Goal: Obtain resource: Download file/media

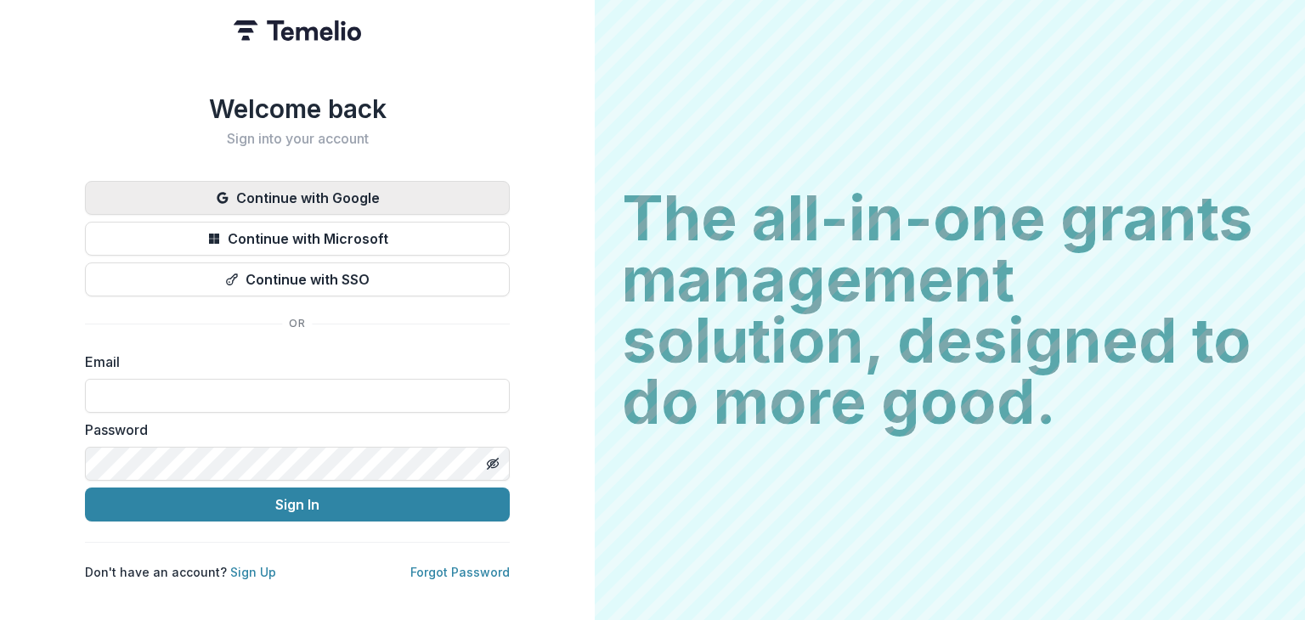
click at [279, 183] on button "Continue with Google" at bounding box center [297, 198] width 425 height 34
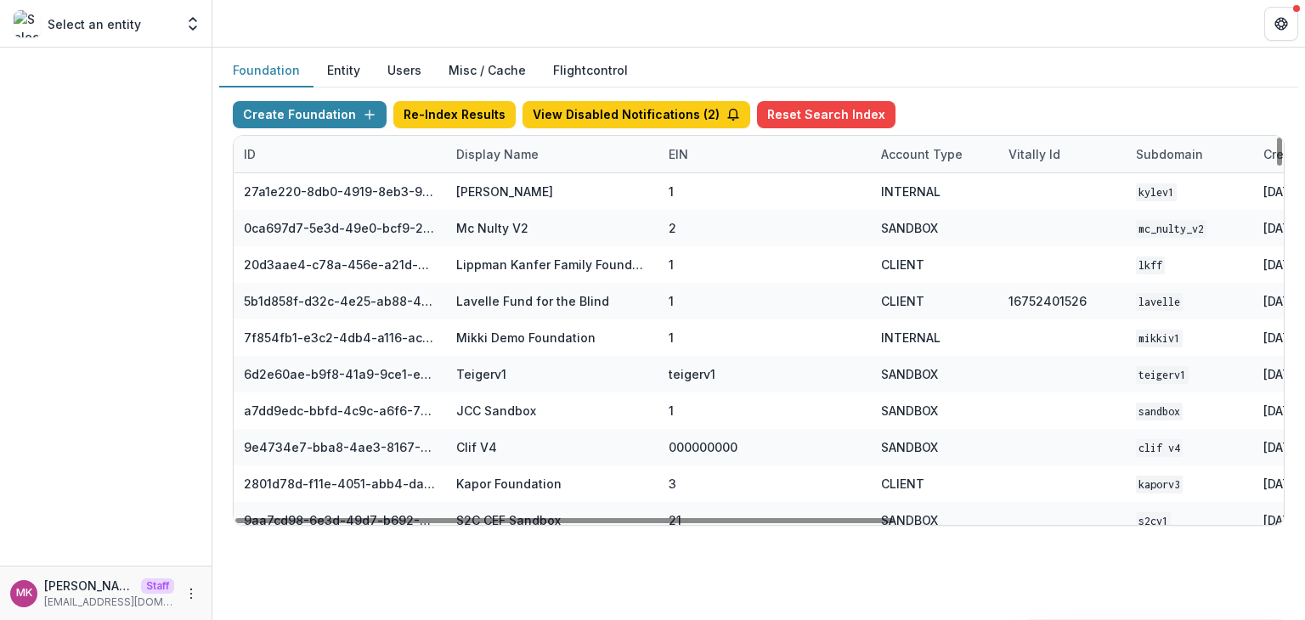
click at [496, 145] on div "Display Name" at bounding box center [497, 154] width 103 height 18
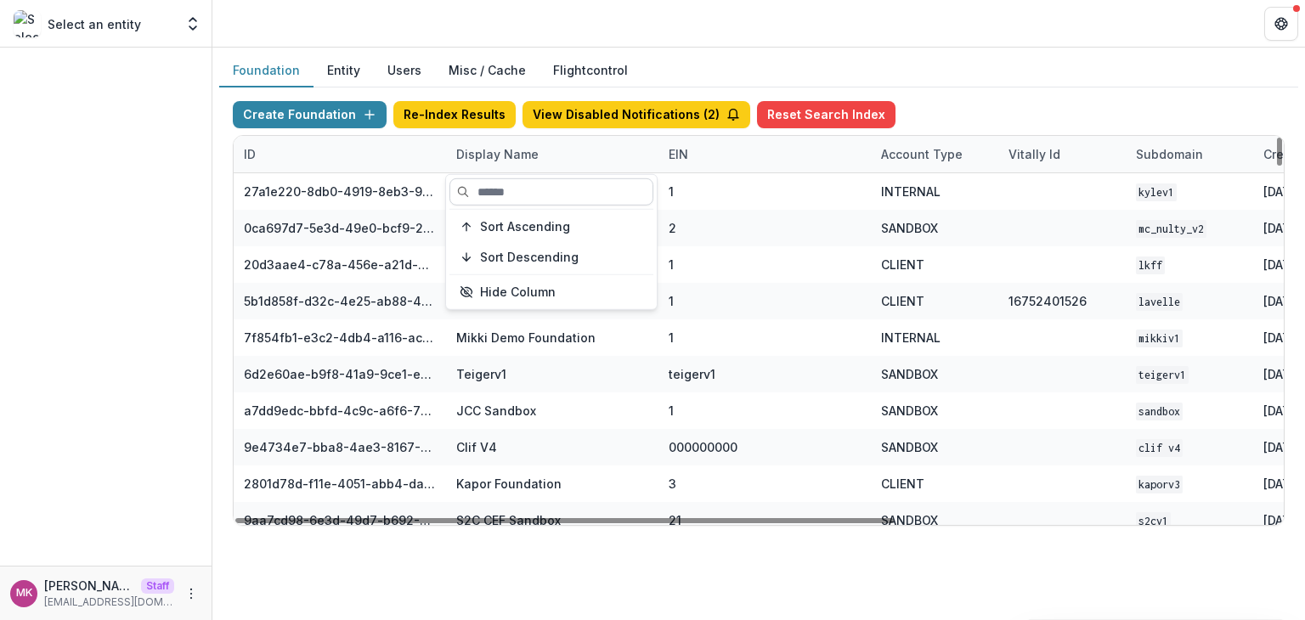
click at [513, 186] on input at bounding box center [551, 191] width 204 height 27
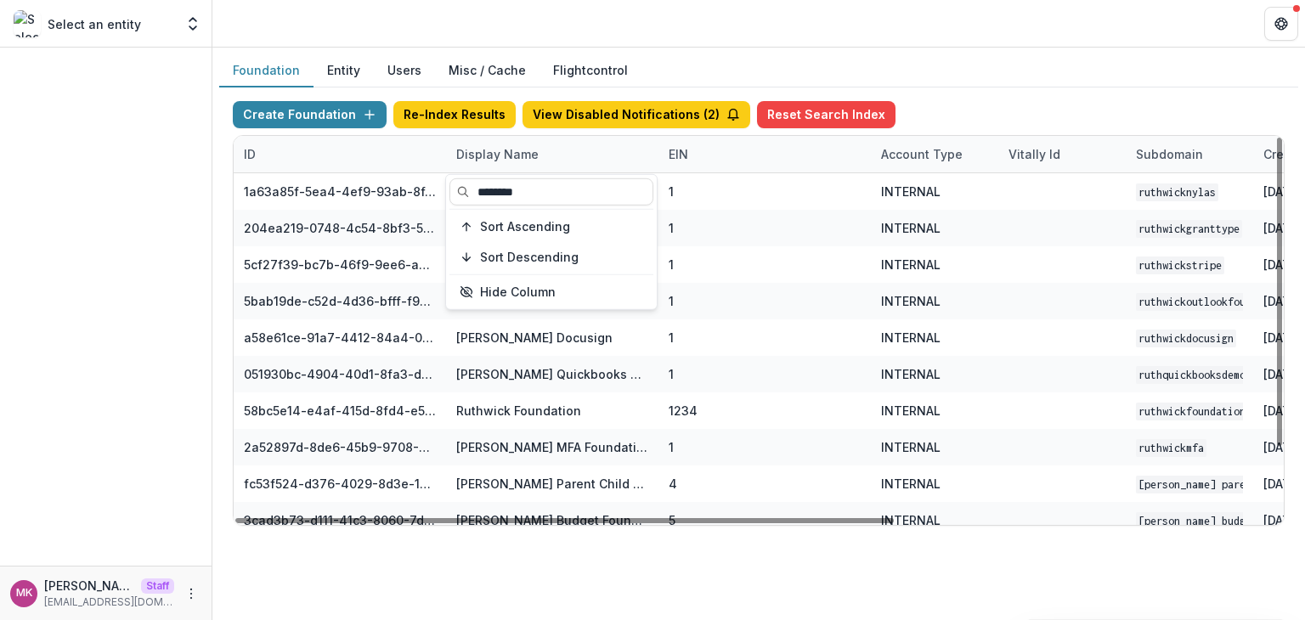
type input "********"
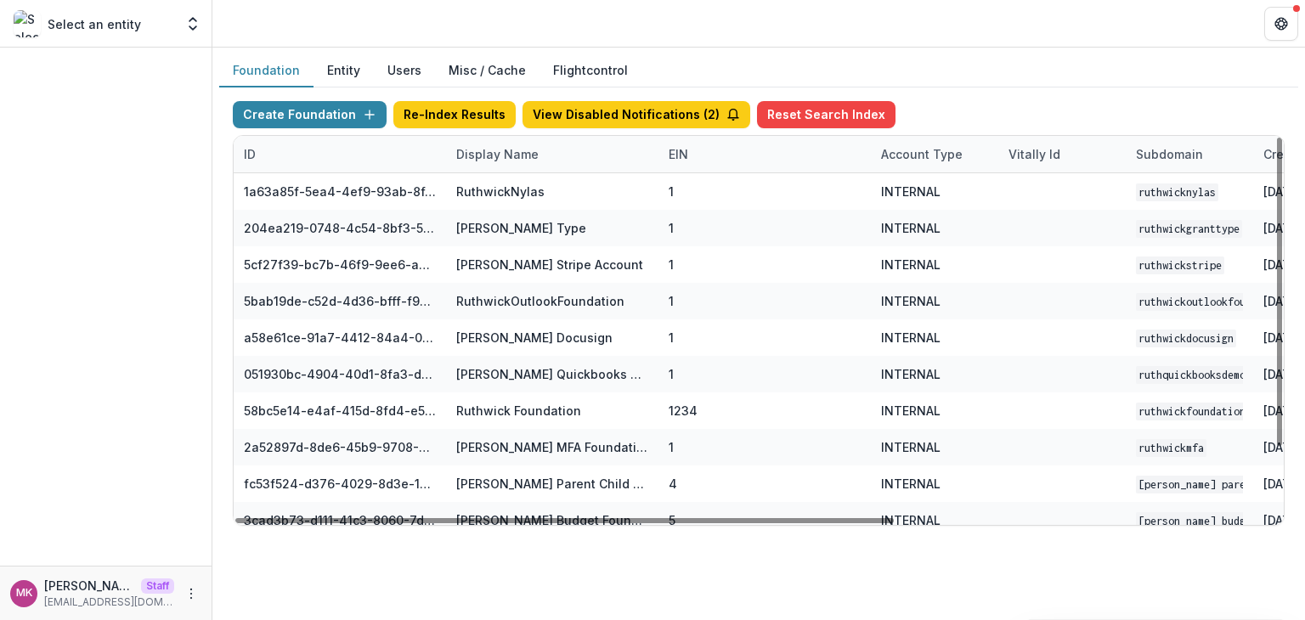
click at [1015, 70] on div "Foundation Entity Users Misc / Cache Flightcontrol" at bounding box center [758, 70] width 1079 height 33
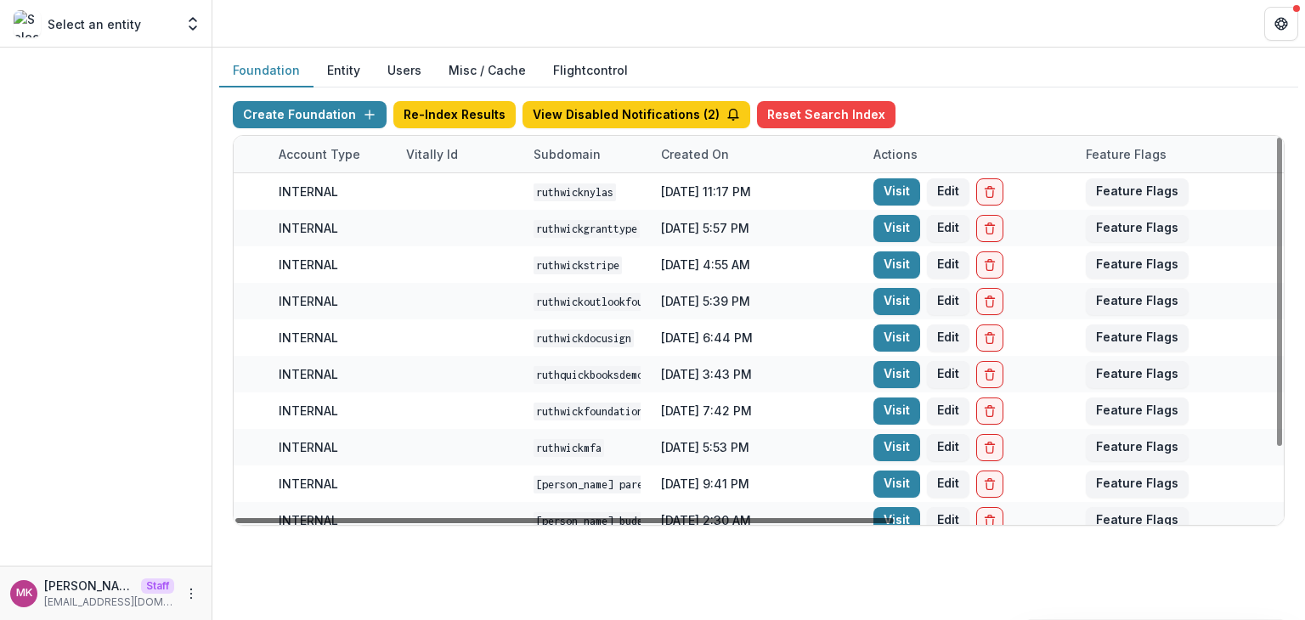
scroll to position [0, 606]
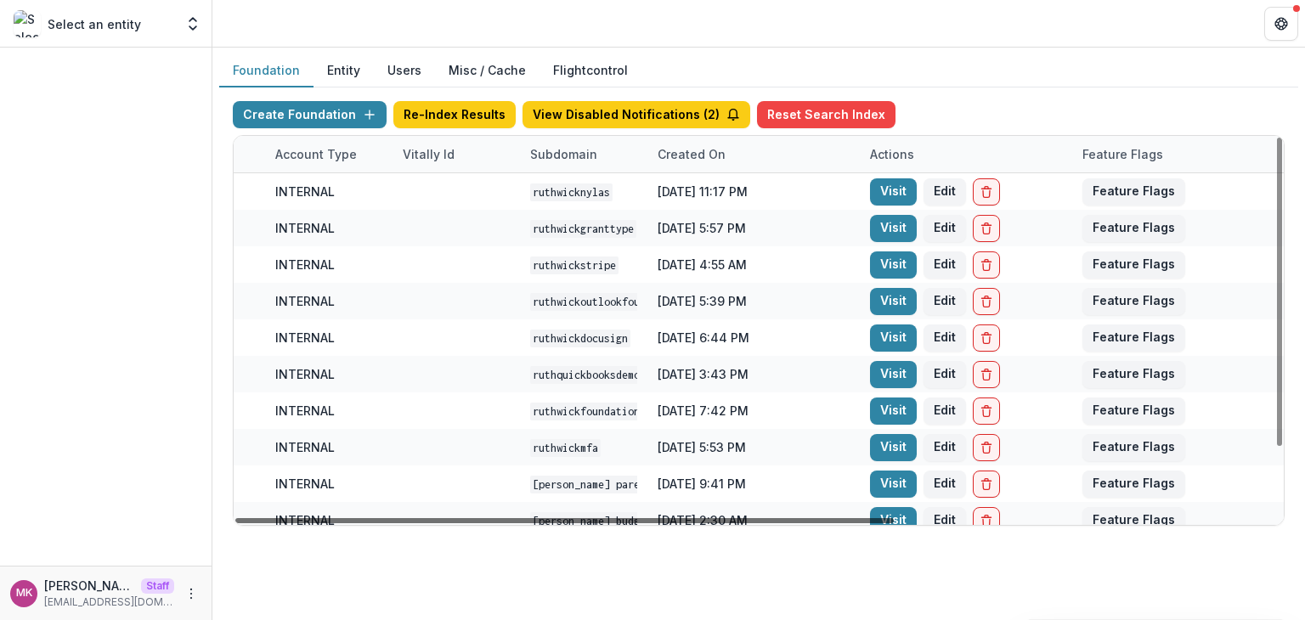
drag, startPoint x: 876, startPoint y: 516, endPoint x: 1285, endPoint y: 533, distance: 409.7
click at [893, 523] on div at bounding box center [564, 520] width 658 height 5
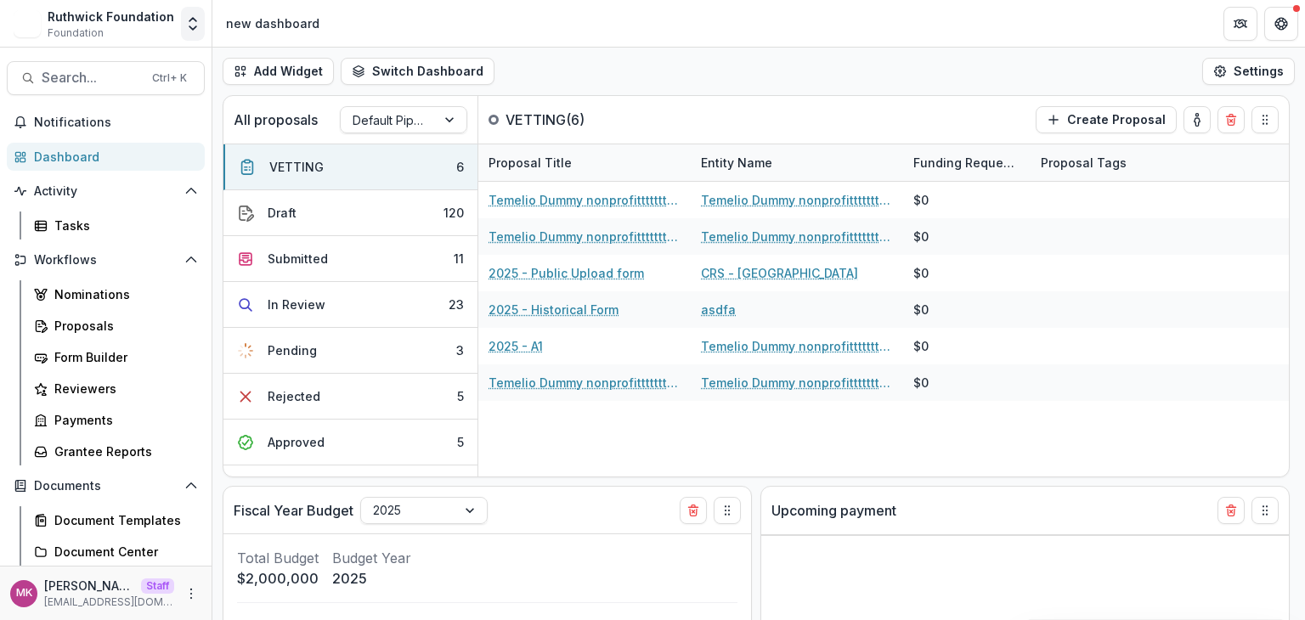
select select "******"
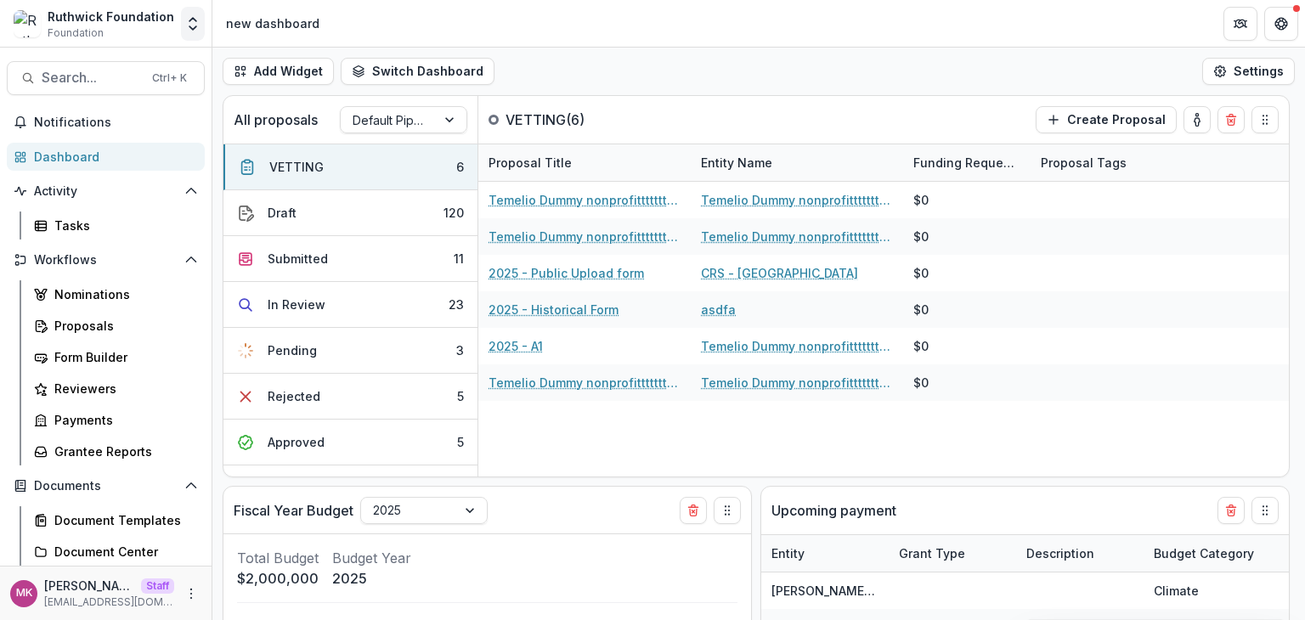
click at [193, 17] on icon "Open entity switcher" at bounding box center [192, 23] width 17 height 17
click at [143, 59] on link "Admin Settings" at bounding box center [106, 66] width 204 height 28
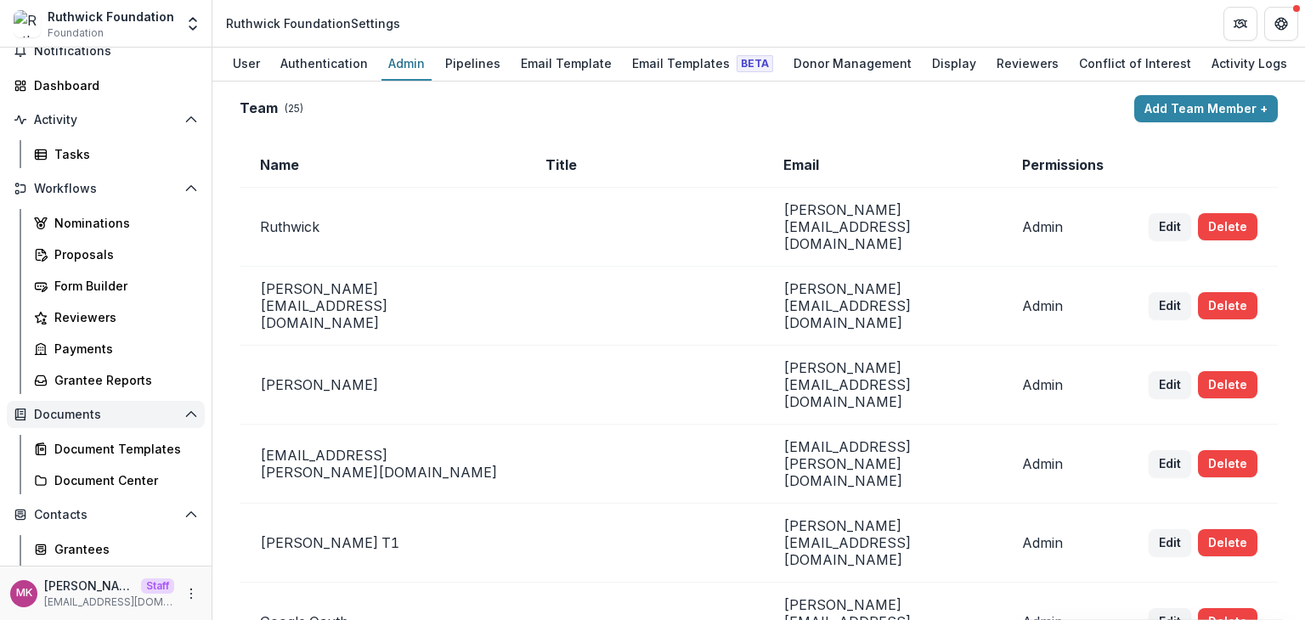
scroll to position [141, 0]
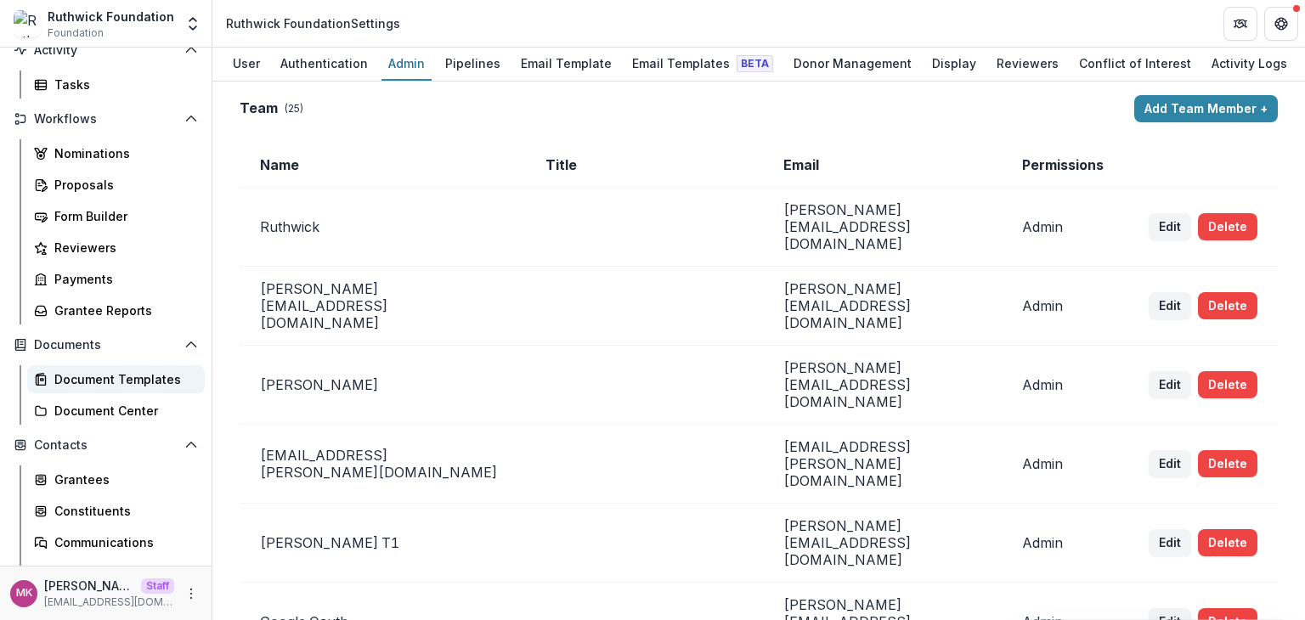
click at [83, 390] on link "Document Templates" at bounding box center [116, 379] width 178 height 28
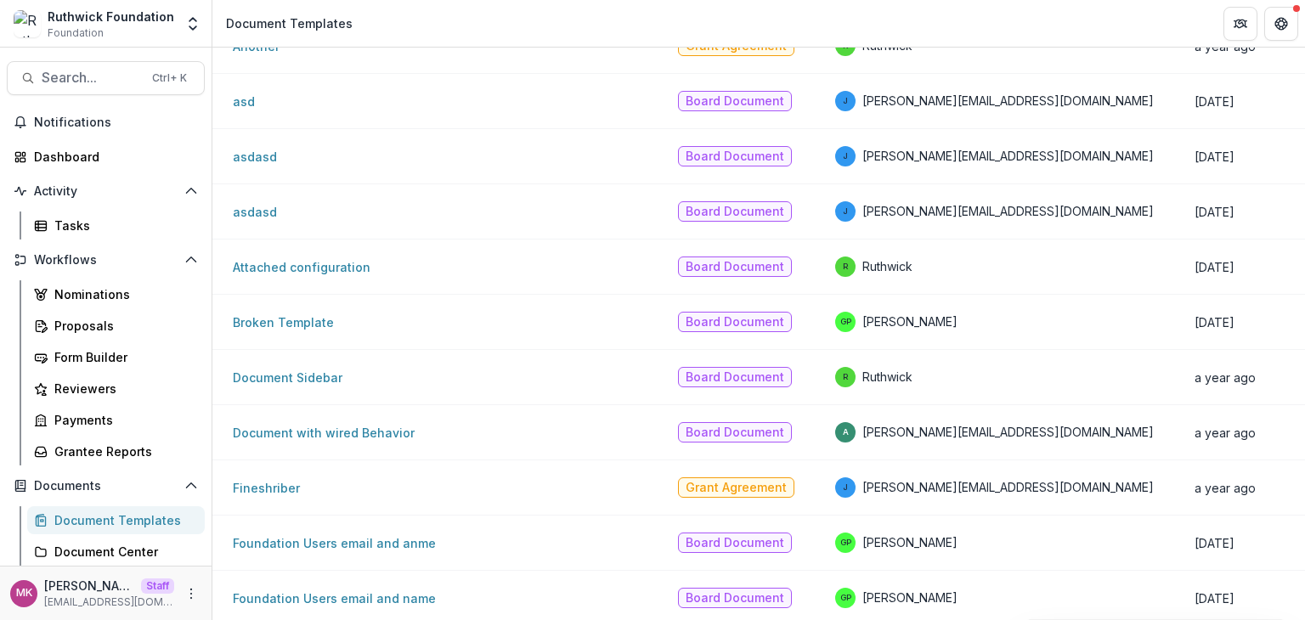
scroll to position [425, 0]
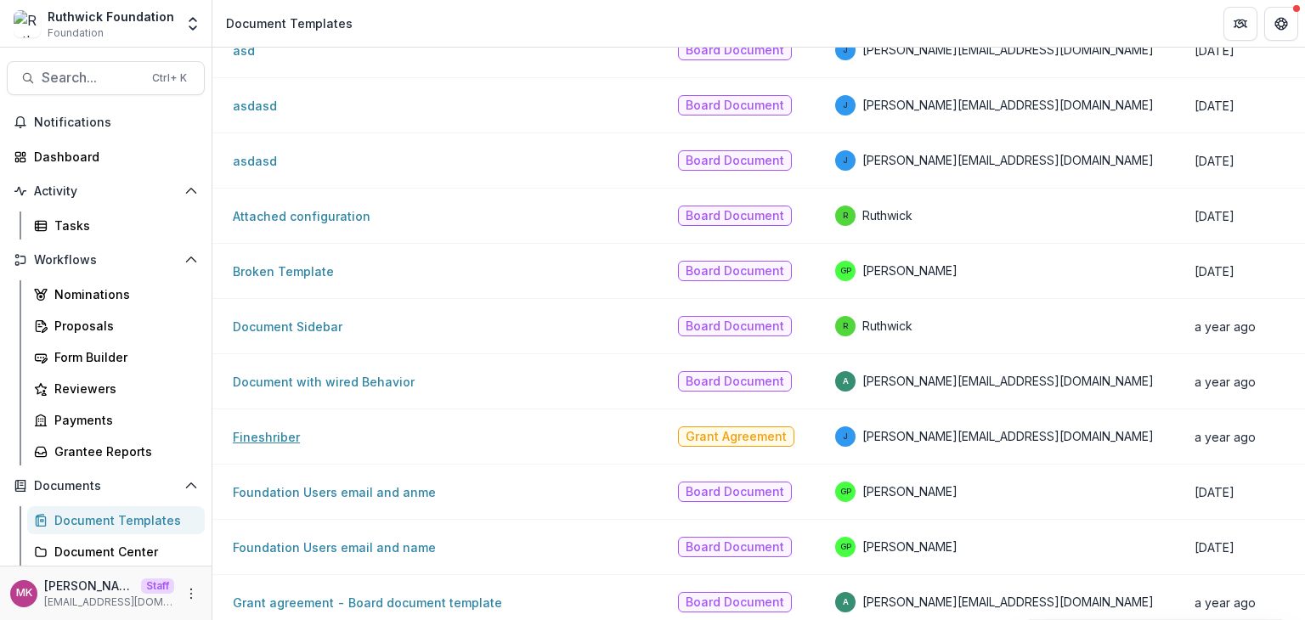
click at [265, 439] on link "Fineshriber" at bounding box center [266, 437] width 67 height 14
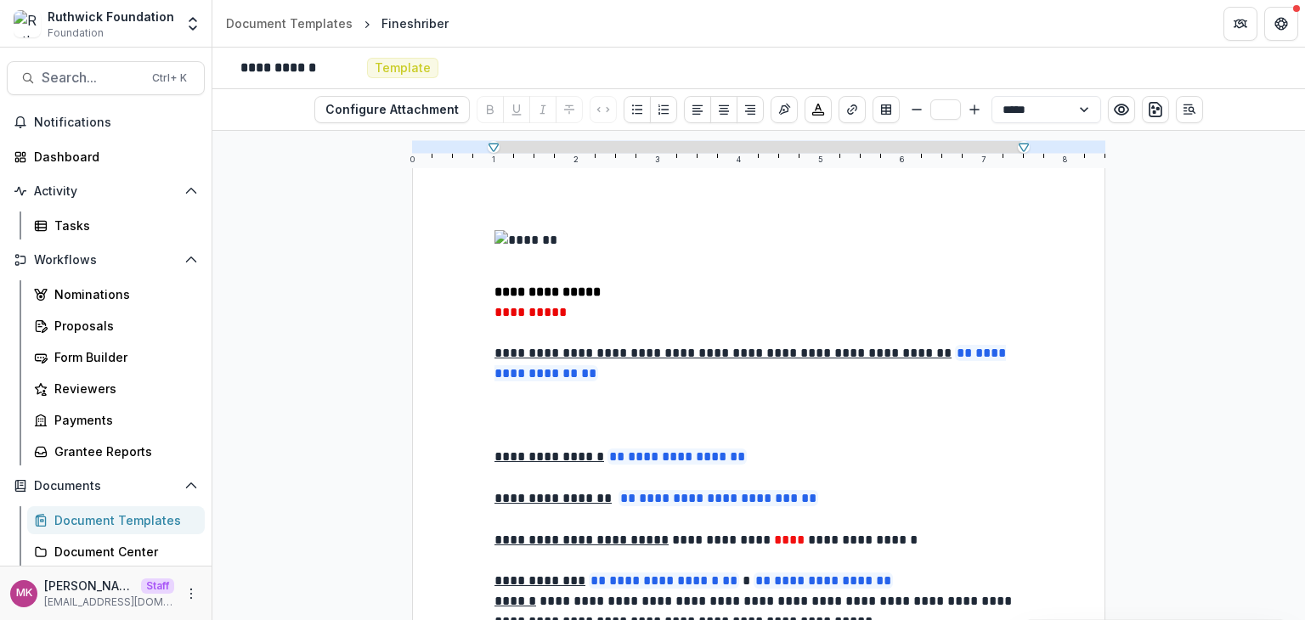
scroll to position [28, 0]
click at [1147, 115] on icon "download-word" at bounding box center [1155, 109] width 17 height 17
drag, startPoint x: 445, startPoint y: 25, endPoint x: 374, endPoint y: 18, distance: 71.8
click at [375, 18] on div "Fineshriber" at bounding box center [415, 23] width 81 height 25
copy div "Fineshriber"
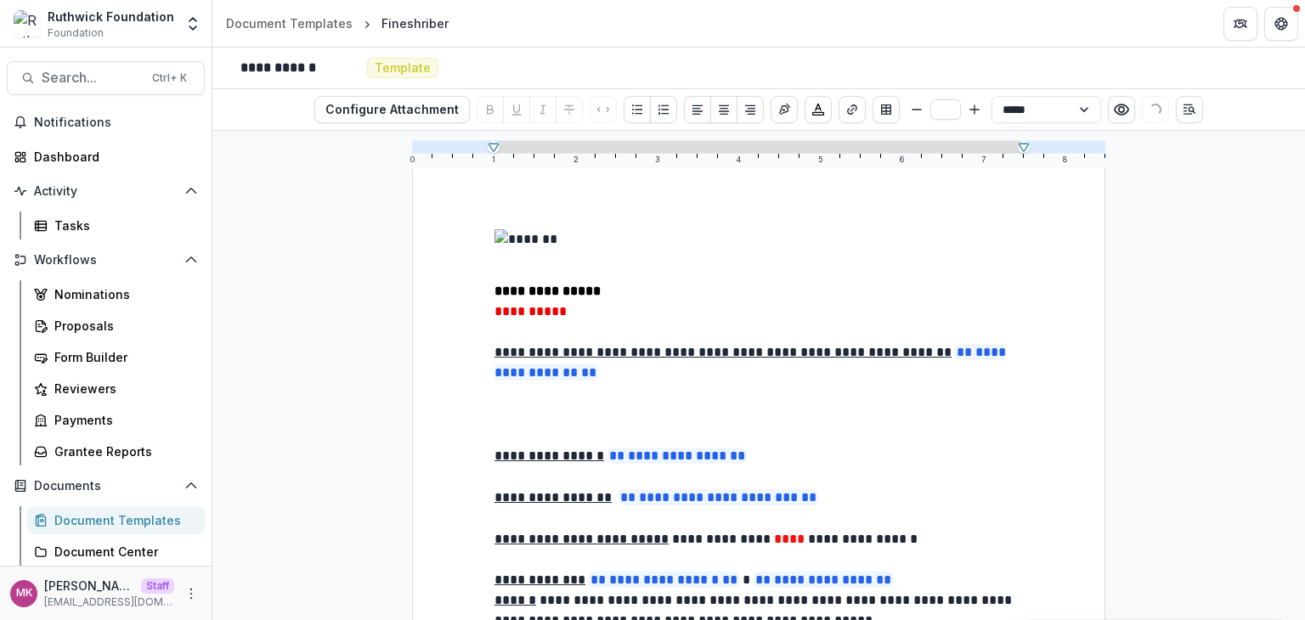
click at [316, 327] on div "**********" at bounding box center [758, 375] width 1092 height 489
click at [322, 18] on div "Document Templates" at bounding box center [289, 23] width 127 height 18
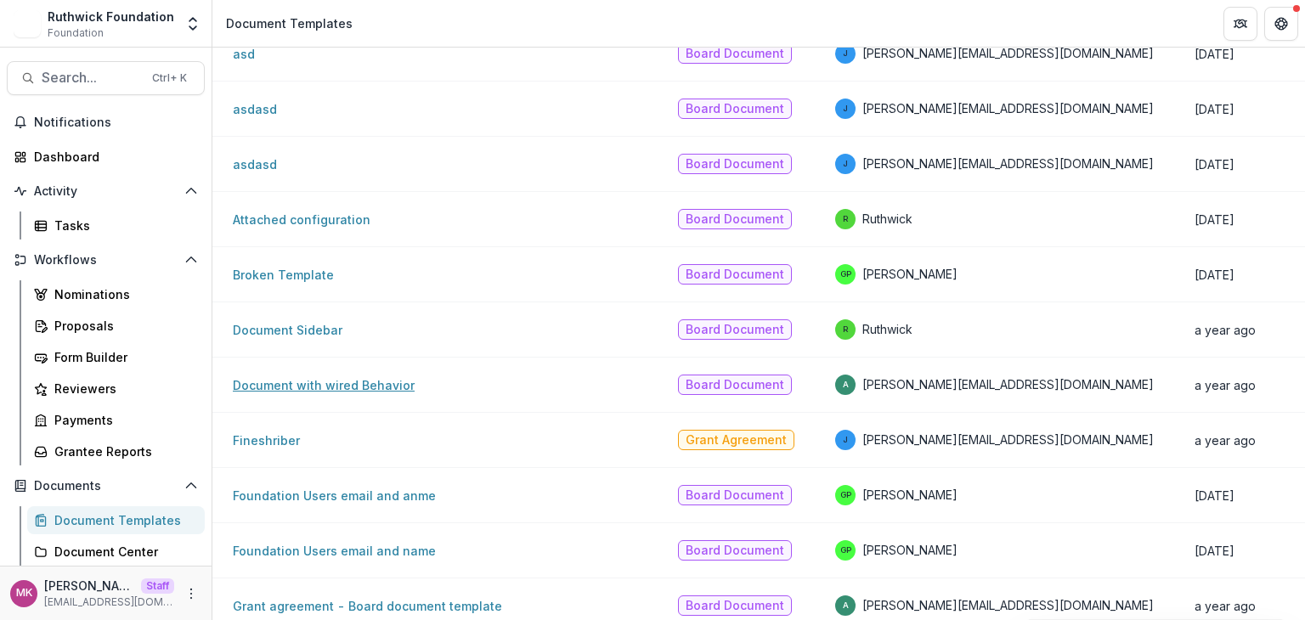
scroll to position [396, 0]
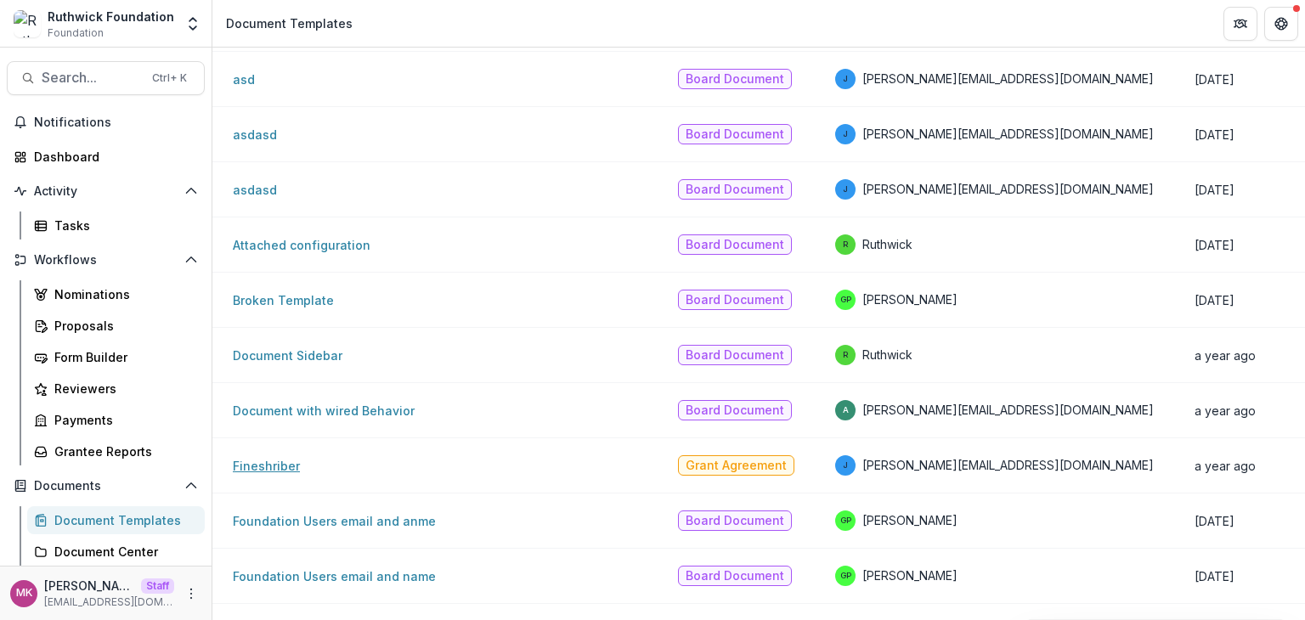
click at [269, 463] on link "Fineshriber" at bounding box center [266, 466] width 67 height 14
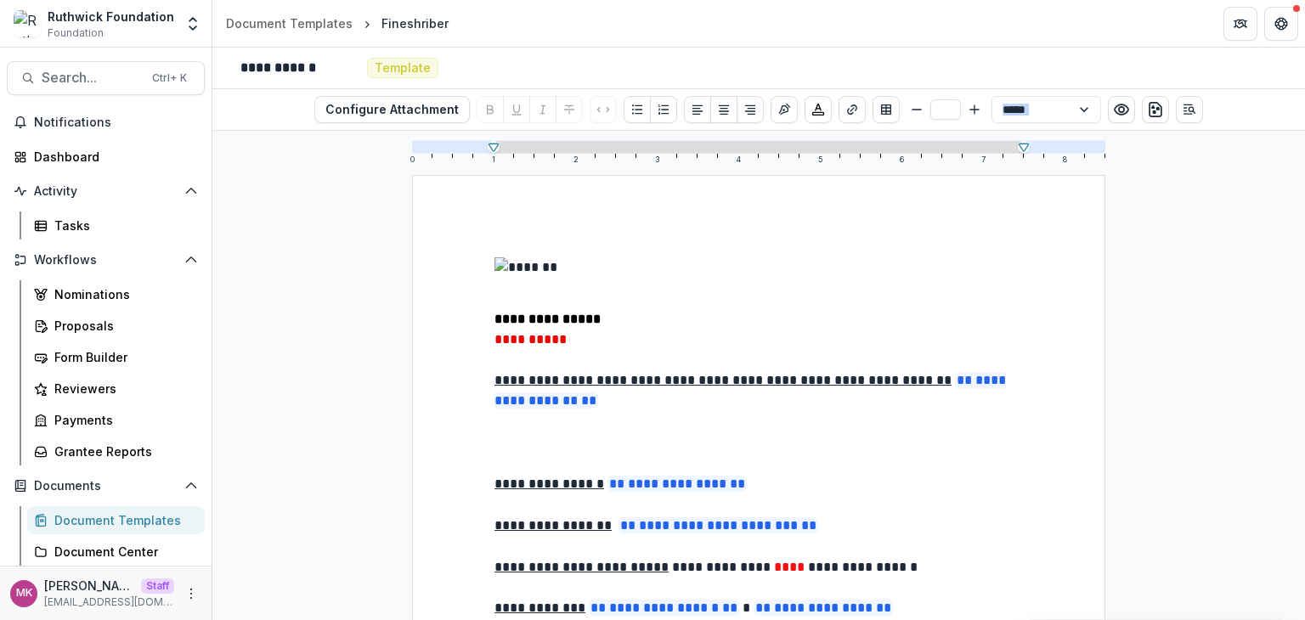
drag, startPoint x: 488, startPoint y: 243, endPoint x: 732, endPoint y: 384, distance: 281.6
click at [741, 318] on p "**********" at bounding box center [758, 319] width 528 height 20
drag, startPoint x: 619, startPoint y: 330, endPoint x: 481, endPoint y: 266, distance: 152.4
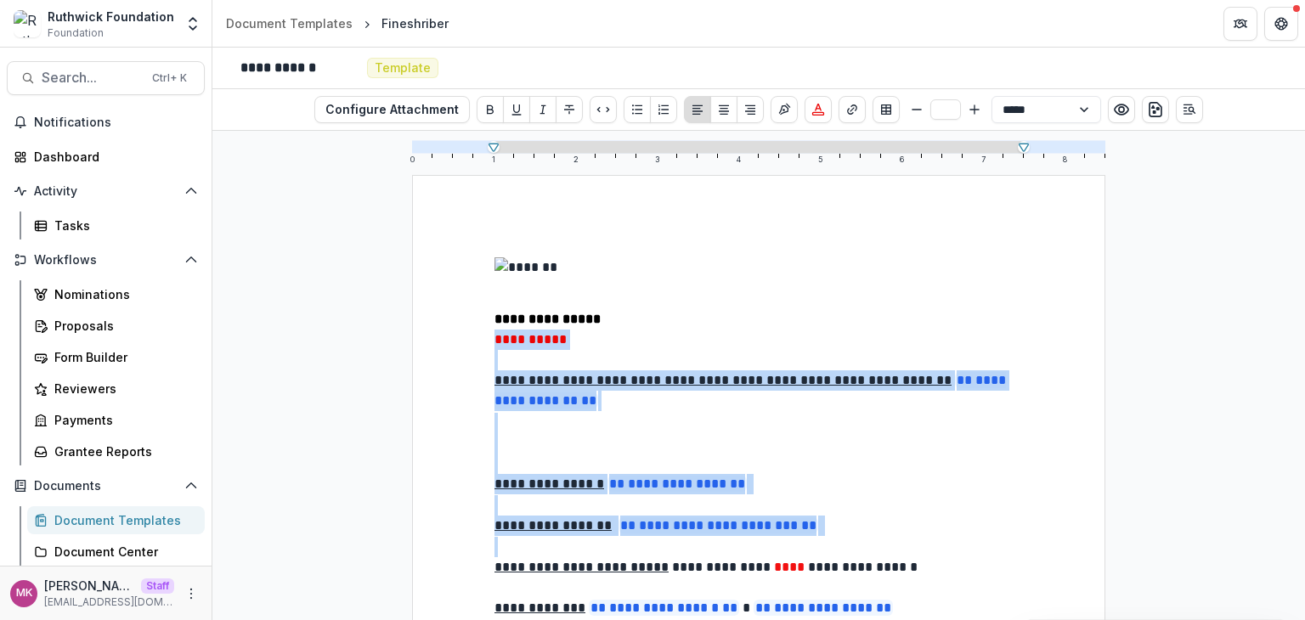
drag, startPoint x: 481, startPoint y: 314, endPoint x: 813, endPoint y: 542, distance: 402.6
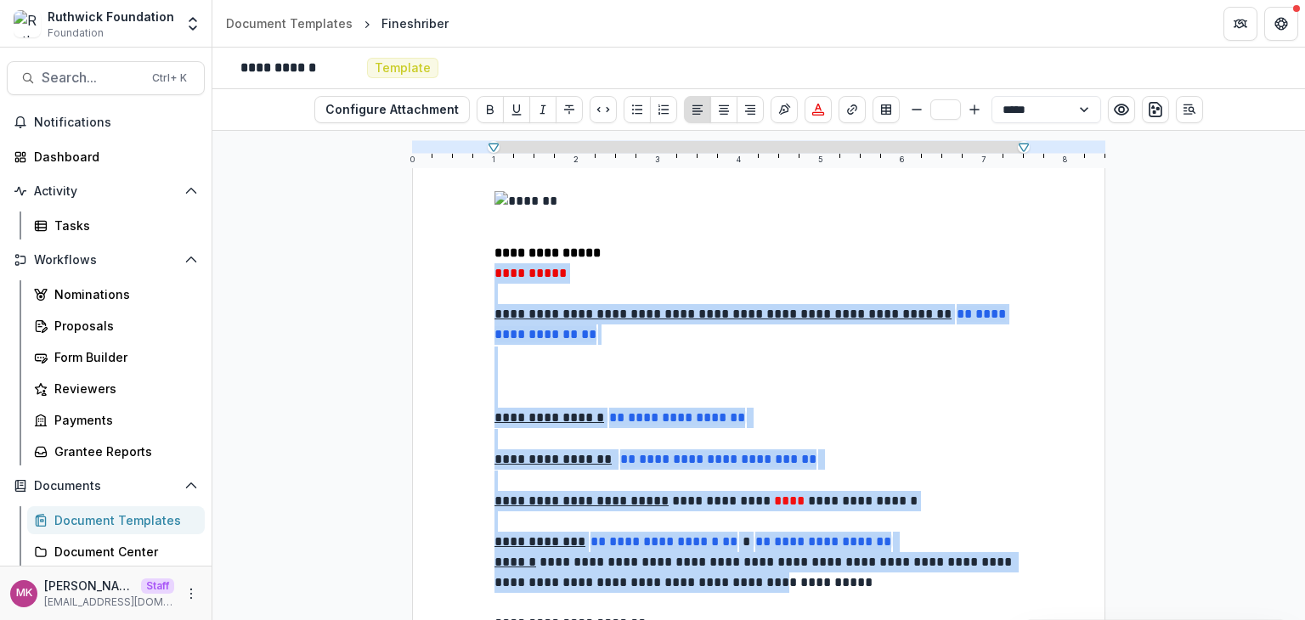
scroll to position [113, 0]
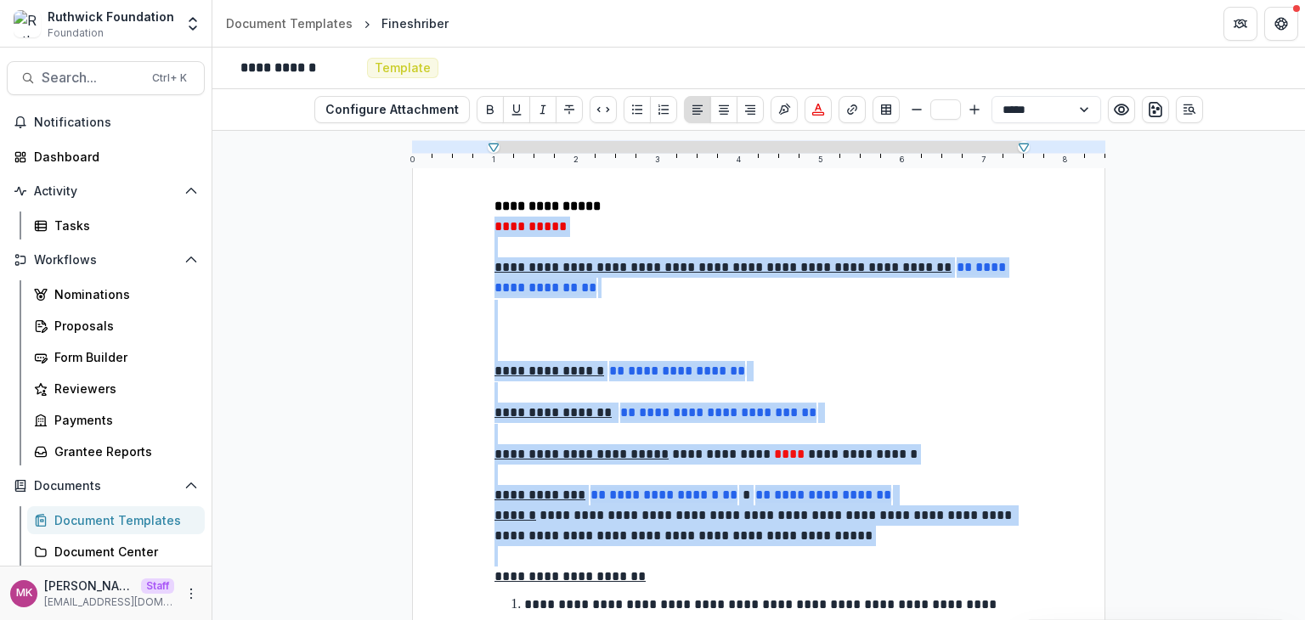
drag, startPoint x: 482, startPoint y: 198, endPoint x: 810, endPoint y: 557, distance: 486.4
click at [826, 316] on p at bounding box center [758, 310] width 528 height 20
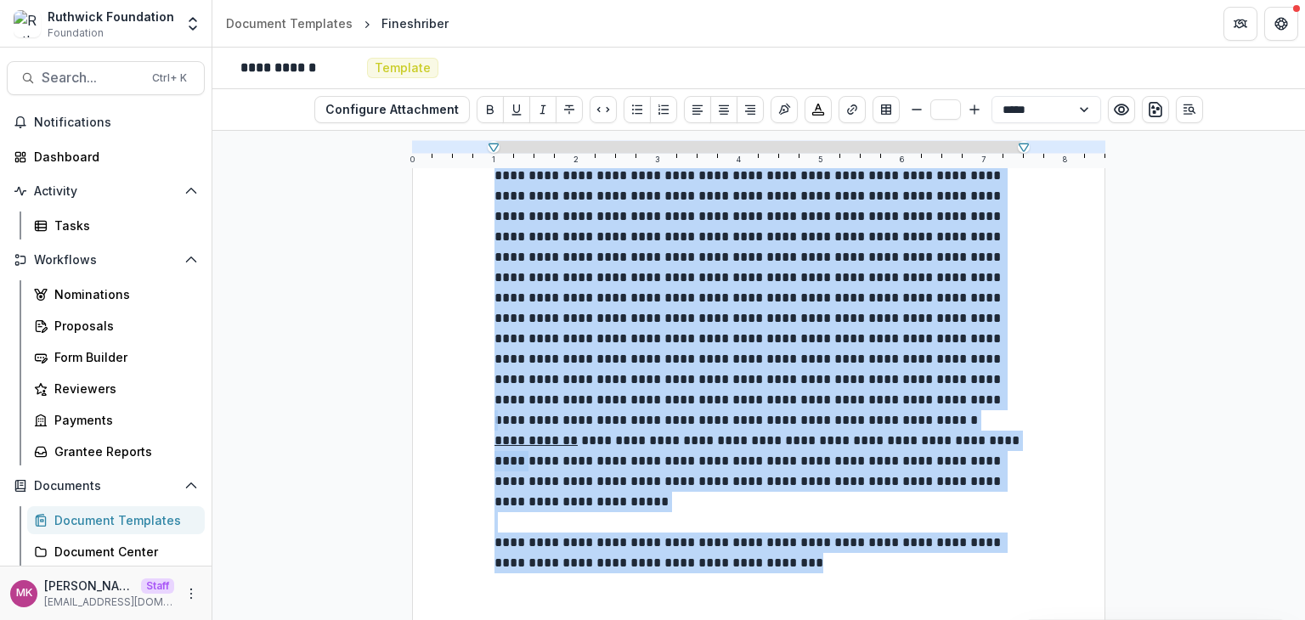
scroll to position [1278, 0]
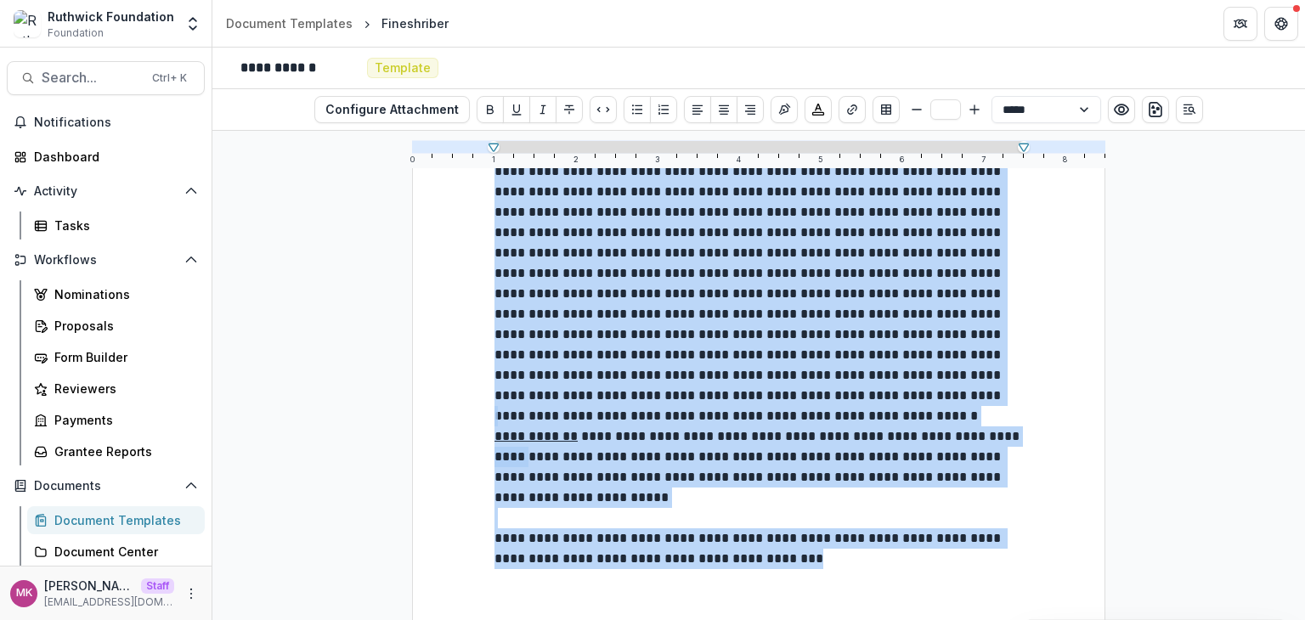
copy div "**********"
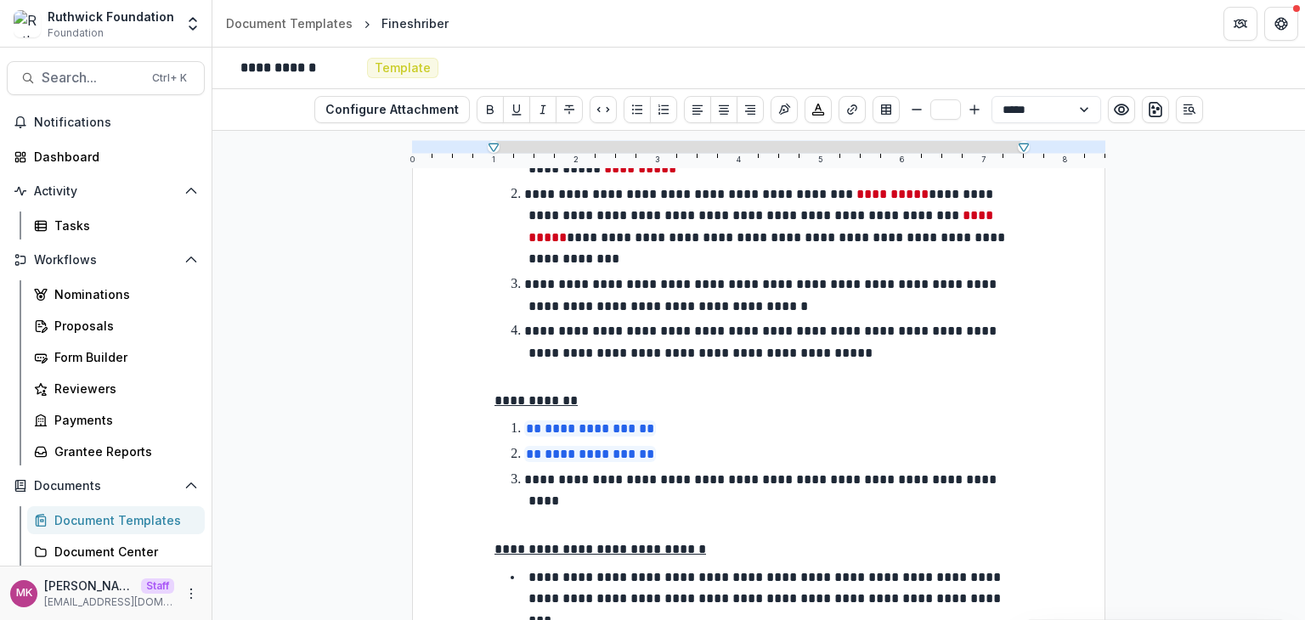
scroll to position [571, 0]
